Goal: Transaction & Acquisition: Obtain resource

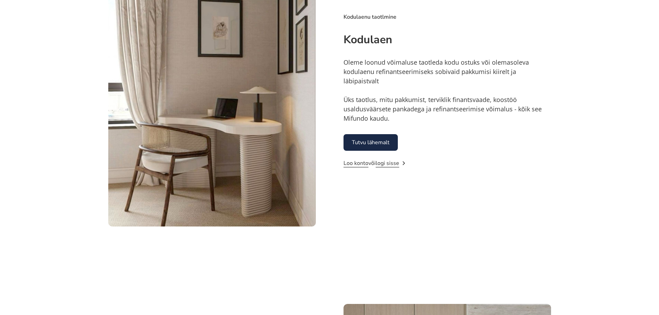
scroll to position [435, 0]
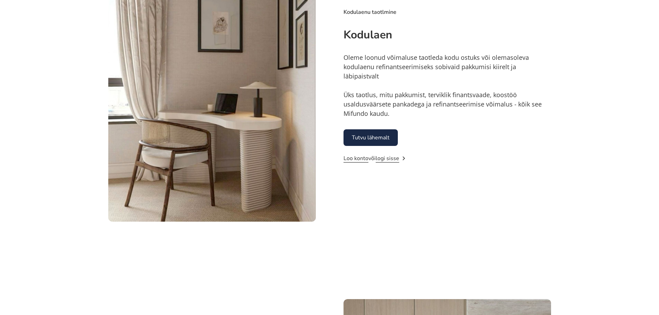
click at [590, 105] on div "Kodulaenu taotlmine Kodulaen Oleme loonud võimaluse taotleda kodu ostuks või ol…" at bounding box center [329, 86] width 659 height 347
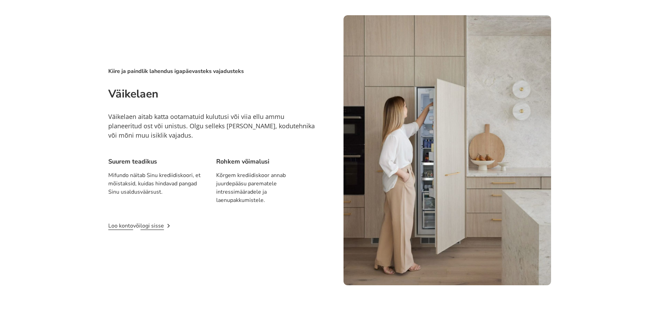
scroll to position [719, 0]
click at [235, 235] on div "Kiire ja paindlik lahendus igapäevasteks vajadusteks Väikelaen Väikelaen aitab …" at bounding box center [329, 150] width 442 height 270
click at [221, 147] on div "Kiire ja paindlik lahendus igapäevasteks vajadusteks Väikelaen Väikelaen aitab …" at bounding box center [211, 149] width 207 height 166
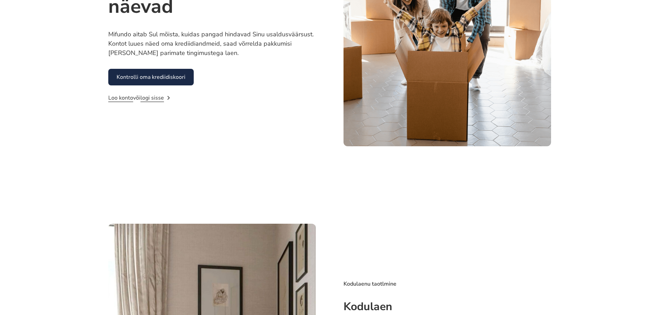
scroll to position [0, 0]
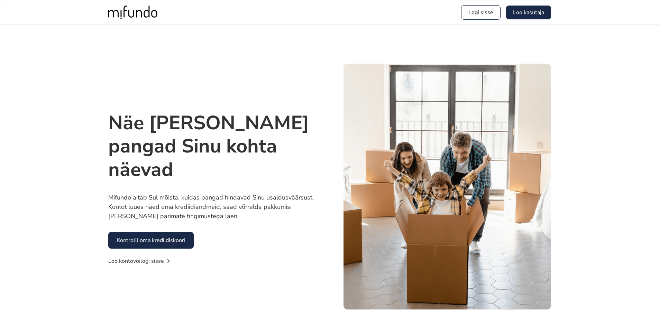
click at [228, 216] on p "Mifundo aitab Sul mõista, kuidas pangad hindavad Sinu usaldusväärsust. Kontot l…" at bounding box center [211, 207] width 207 height 28
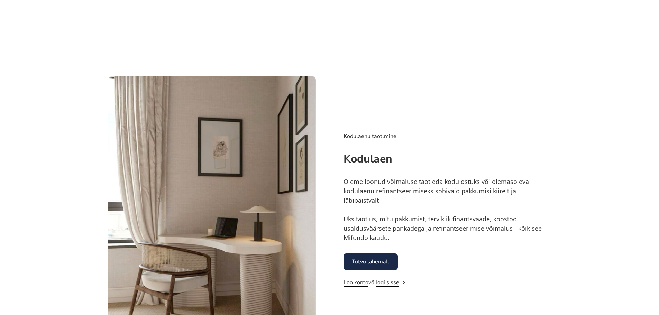
scroll to position [311, 0]
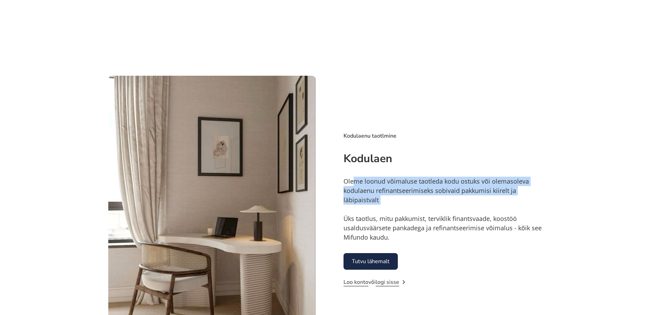
drag, startPoint x: 353, startPoint y: 183, endPoint x: 427, endPoint y: 210, distance: 78.1
click at [423, 209] on div "Oleme loonud võimaluse taotleda kodu ostuks või olemasoleva kodulaenu refinants…" at bounding box center [446, 209] width 207 height 65
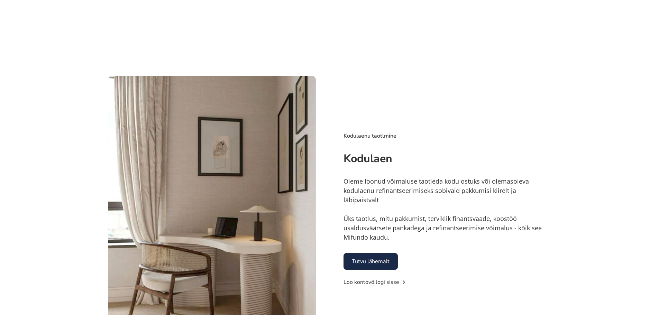
click at [451, 233] on div "Oleme loonud võimaluse taotleda kodu ostuks või olemasoleva kodulaenu refinants…" at bounding box center [446, 209] width 207 height 65
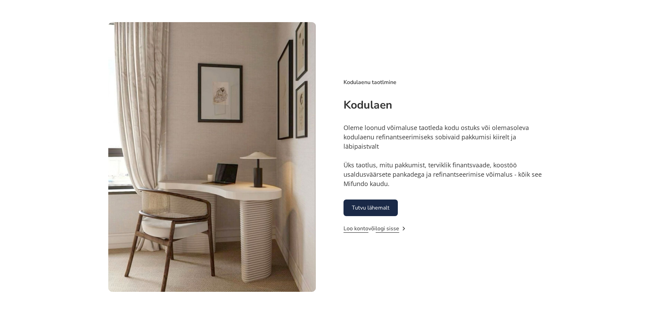
scroll to position [380, 0]
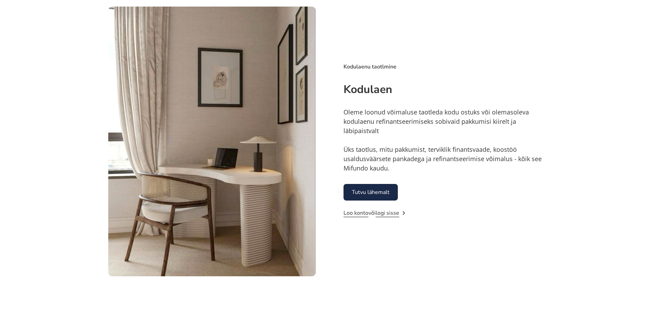
click at [384, 187] on link "Tutvu lähemalt" at bounding box center [370, 192] width 54 height 17
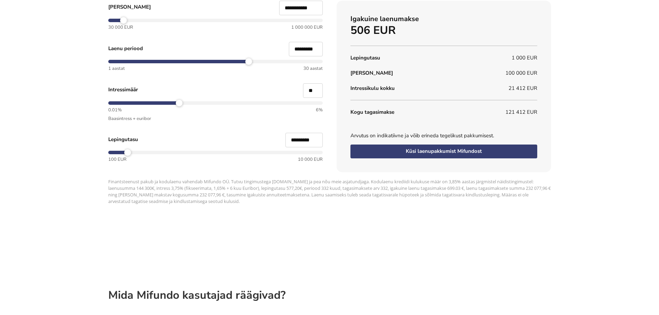
scroll to position [695, 0]
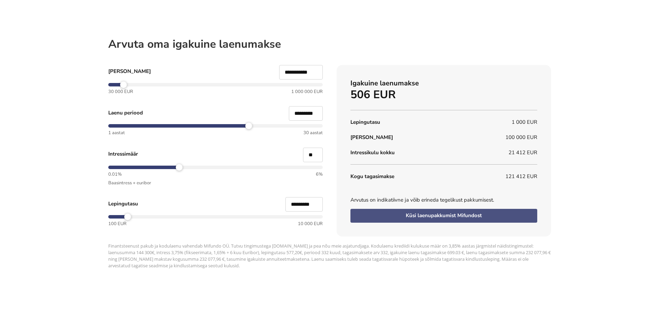
click at [447, 218] on span "Küsi laenupakkumist Mifundost" at bounding box center [443, 215] width 76 height 7
